Goal: Information Seeking & Learning: Learn about a topic

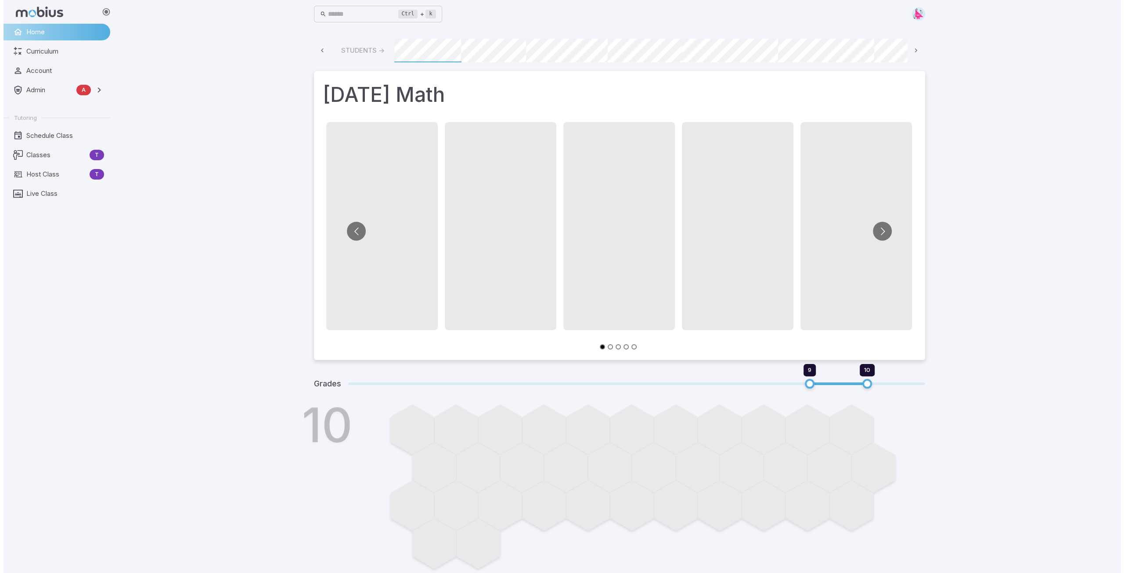
scroll to position [0, 472]
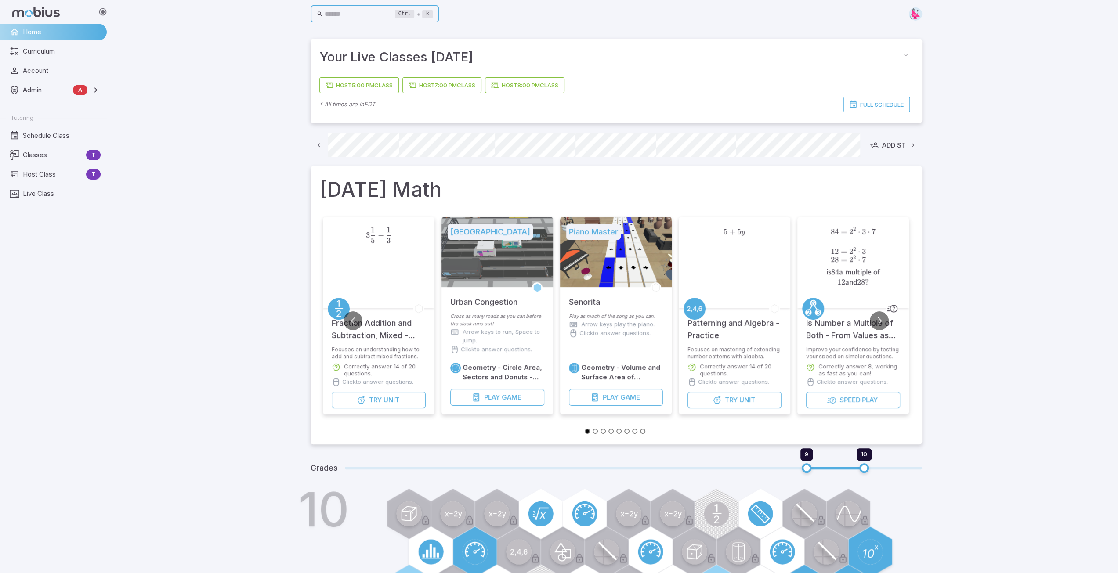
click at [341, 14] on input "text" at bounding box center [360, 14] width 70 height 17
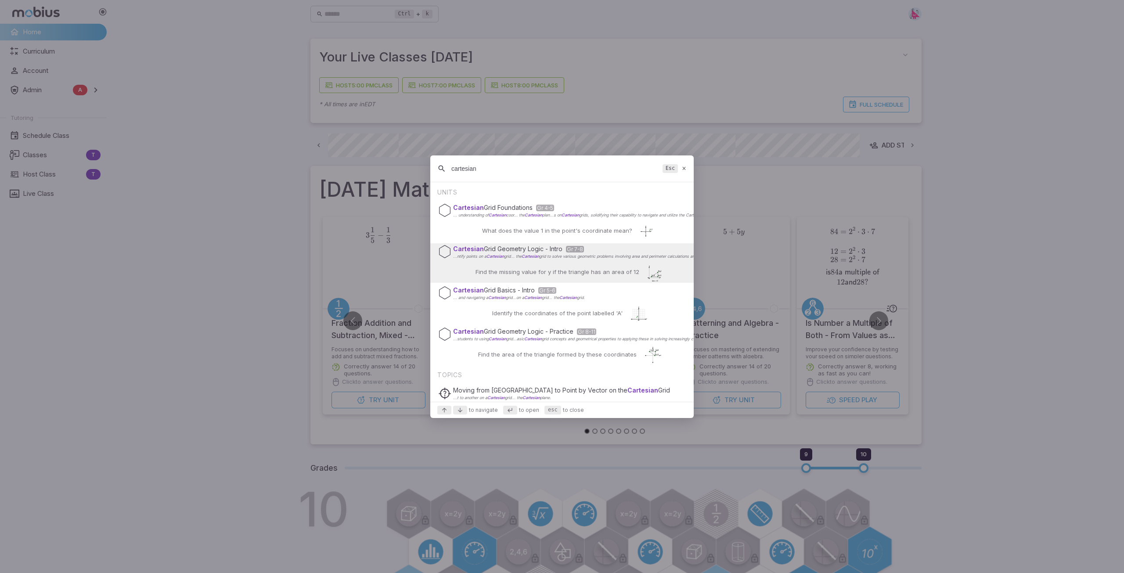
type input "cartesian"
click at [506, 260] on div "Cartesian Grid Geometry Logic - Intro Gr 7-8 ...ntify points on a Cartesian gri…" at bounding box center [562, 251] width 248 height 17
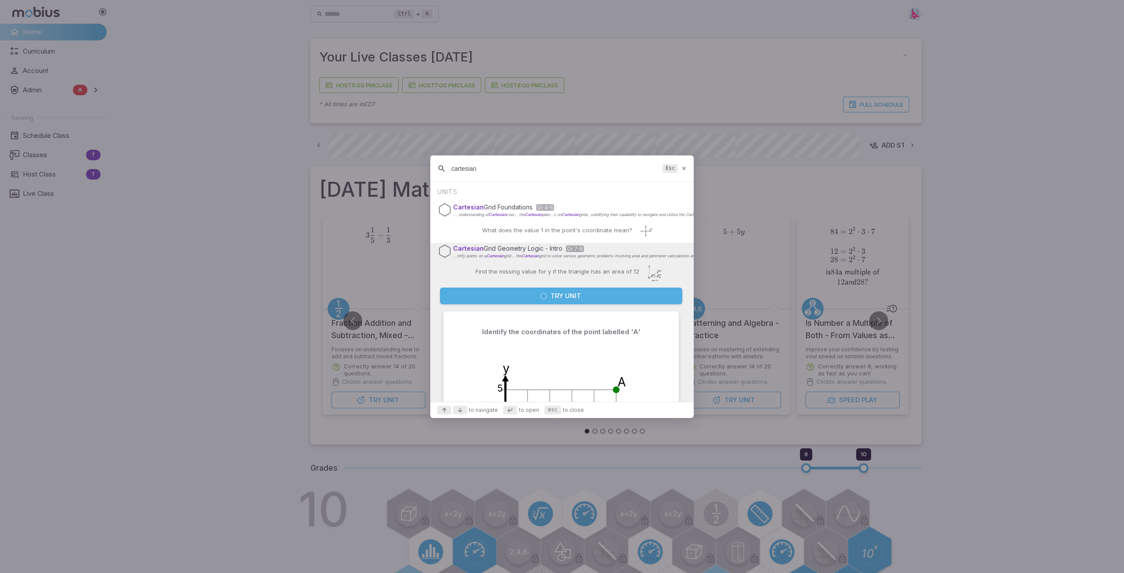
click at [565, 297] on button "Try Unit" at bounding box center [561, 296] width 242 height 17
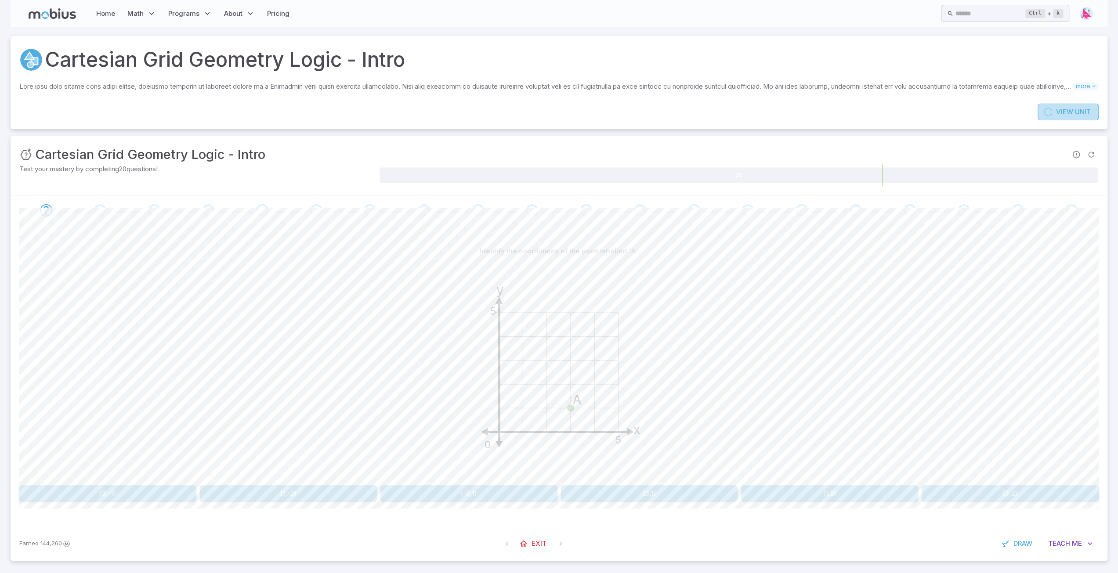
click at [1055, 114] on link "View Unit" at bounding box center [1067, 112] width 61 height 17
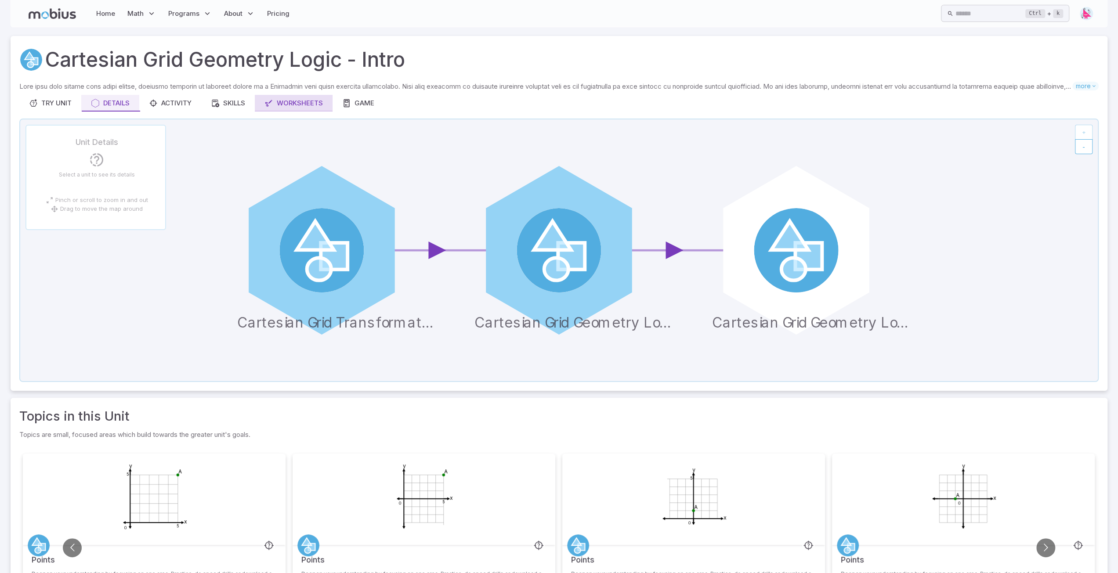
click at [300, 108] on div "Worksheets" at bounding box center [293, 103] width 58 height 10
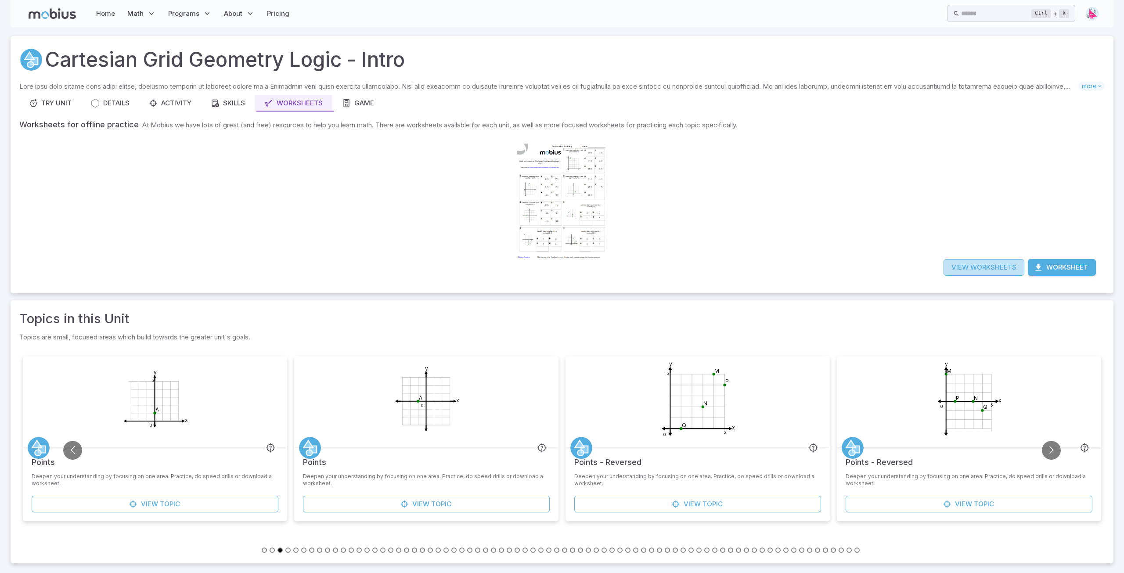
click at [992, 267] on link "View Worksheets" at bounding box center [984, 267] width 81 height 17
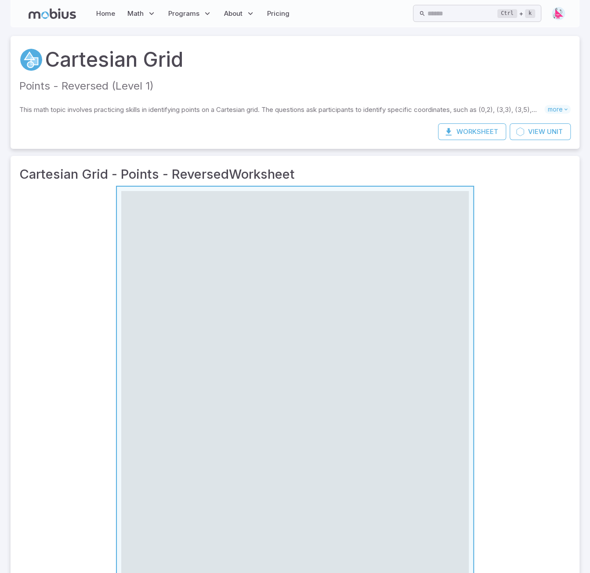
click at [299, 415] on icon at bounding box center [295, 438] width 56 height 56
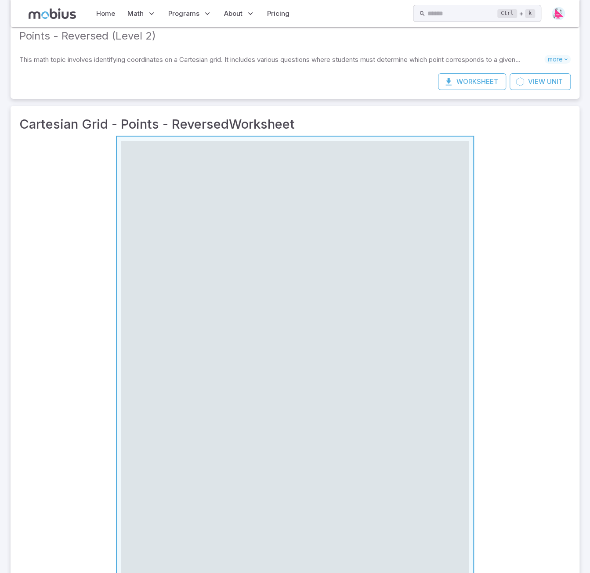
scroll to position [4, 0]
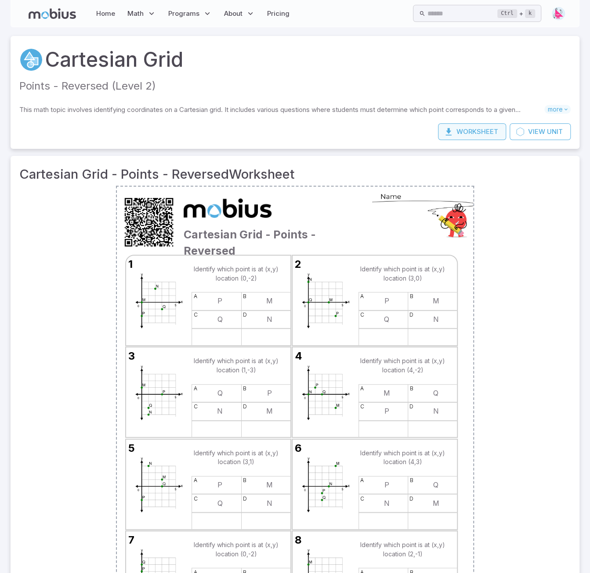
click at [469, 130] on button "Worksheet" at bounding box center [472, 131] width 68 height 17
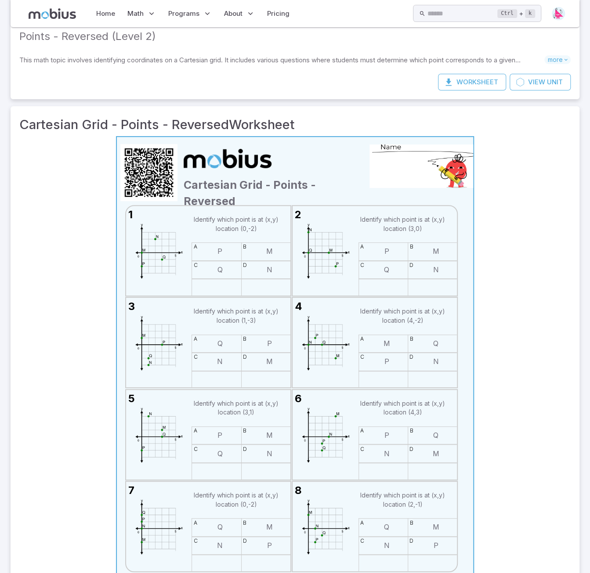
scroll to position [44, 0]
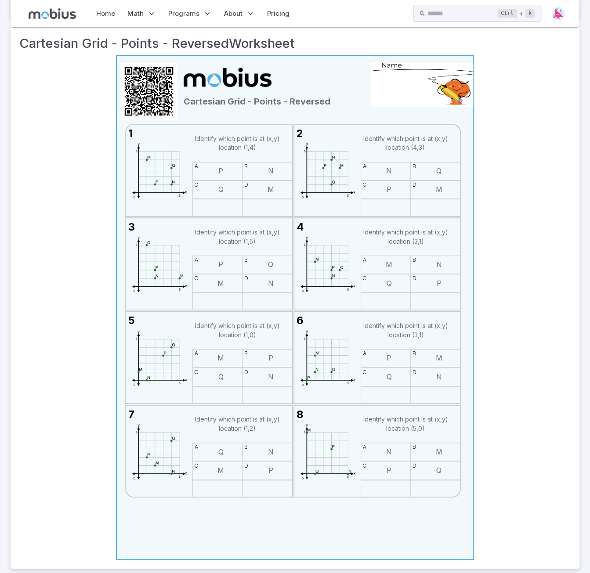
scroll to position [136, 0]
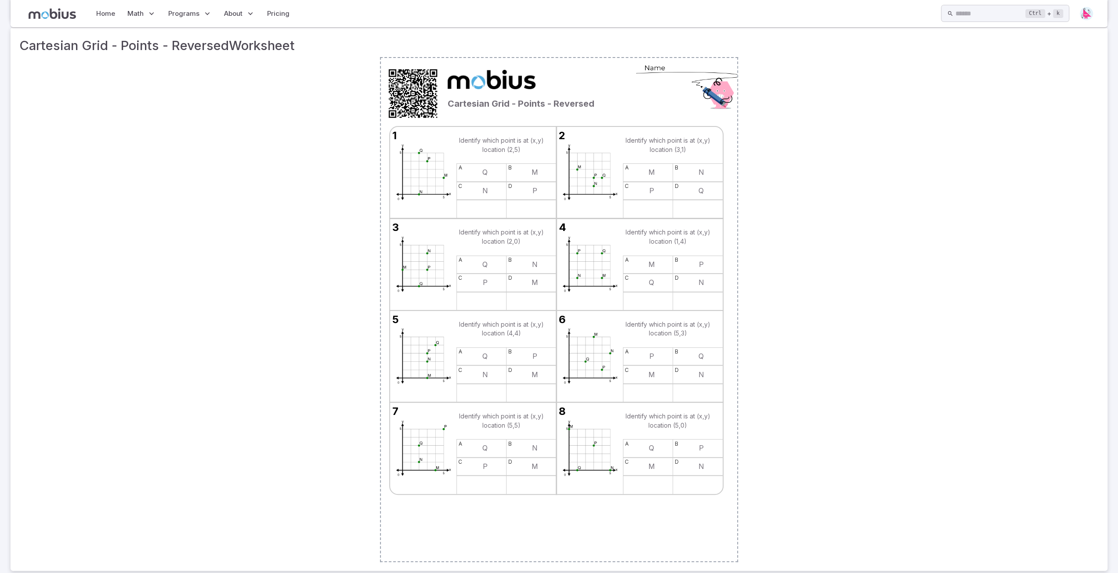
scroll to position [136, 0]
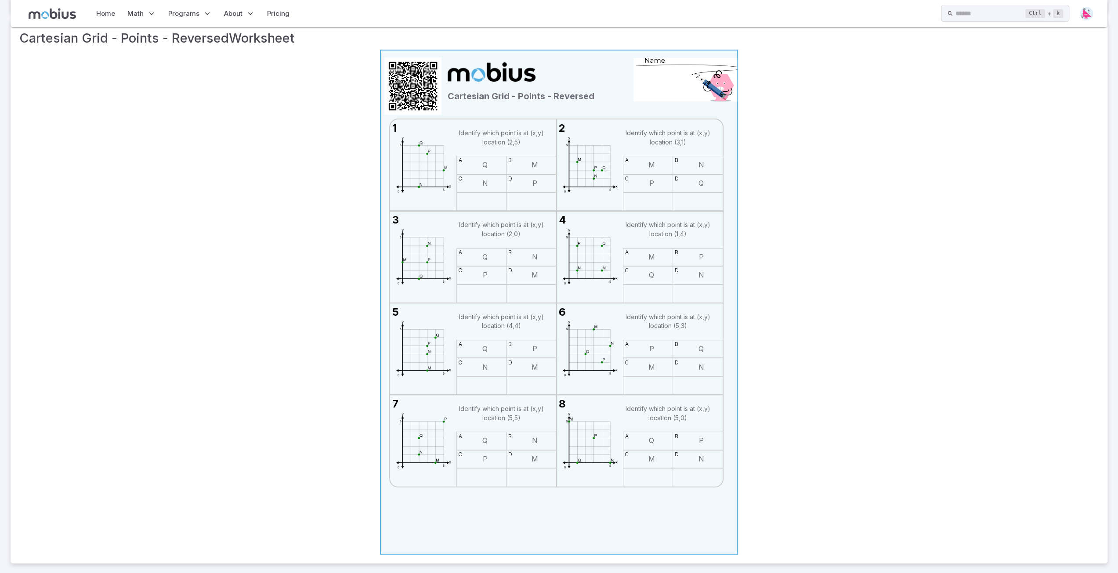
click at [569, 245] on img at bounding box center [589, 256] width 66 height 91
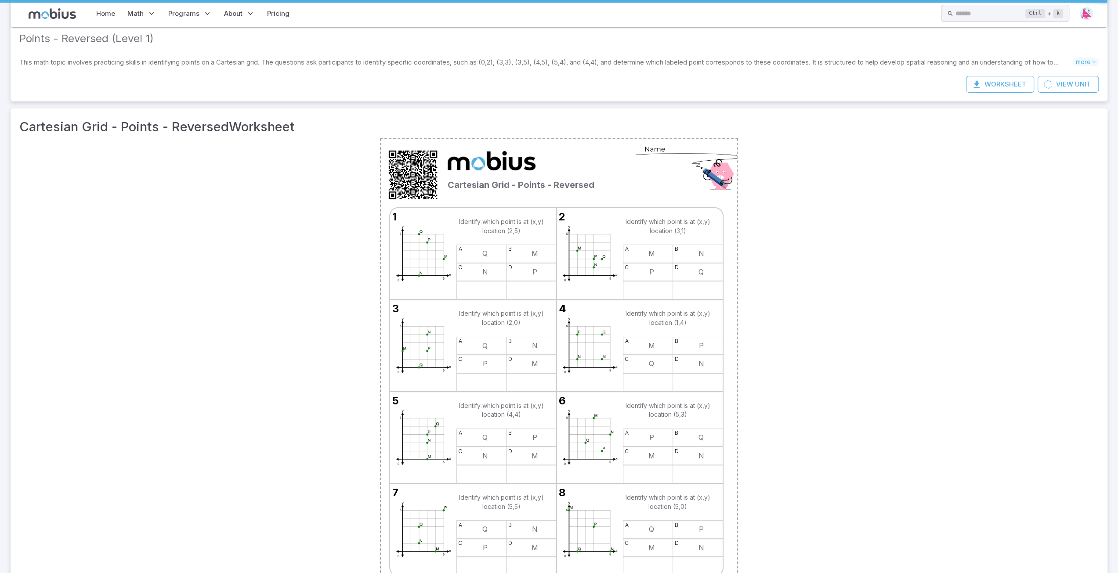
scroll to position [44, 0]
